Goal: Navigation & Orientation: Understand site structure

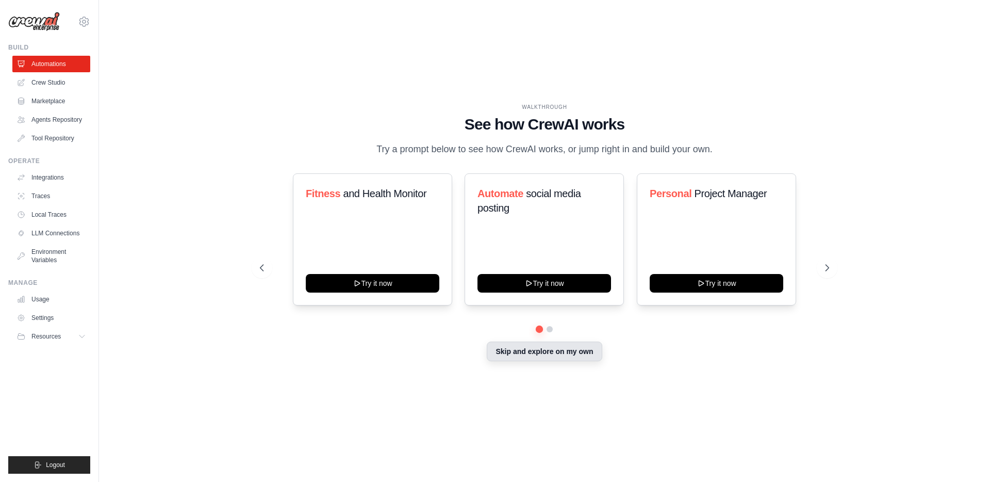
click at [523, 356] on button "Skip and explore on my own" at bounding box center [544, 351] width 115 height 20
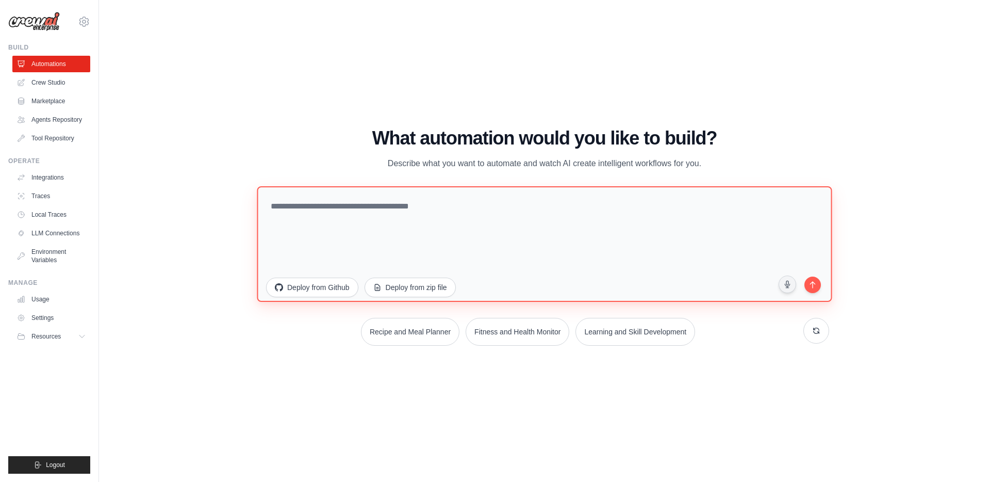
click at [353, 207] on textarea at bounding box center [544, 244] width 575 height 116
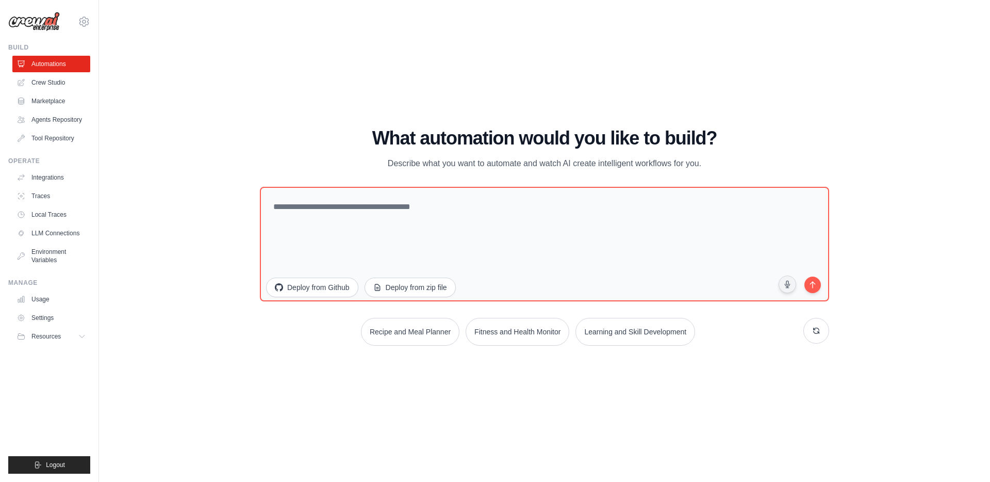
click at [134, 65] on div "WALKTHROUGH See how CrewAI works Try a prompt below to see how CrewAI works, or…" at bounding box center [545, 240] width 858 height 461
click at [62, 84] on link "Crew Studio" at bounding box center [52, 82] width 78 height 17
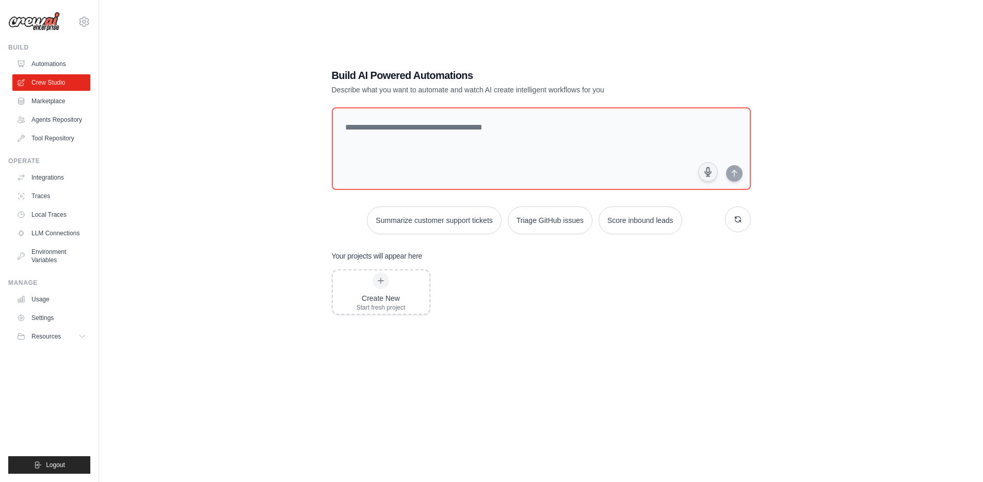
click at [53, 100] on link "Marketplace" at bounding box center [51, 101] width 78 height 17
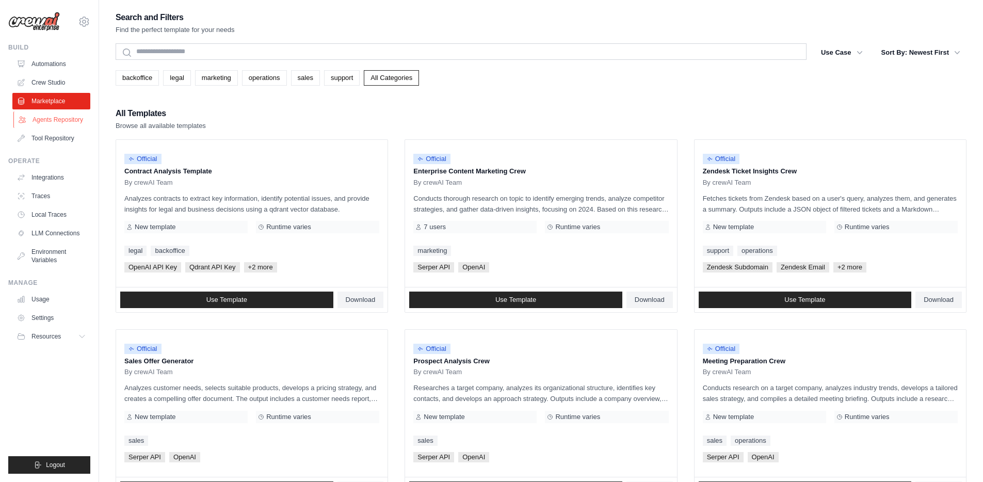
click at [56, 119] on link "Agents Repository" at bounding box center [52, 119] width 78 height 17
